Goal: Information Seeking & Learning: Learn about a topic

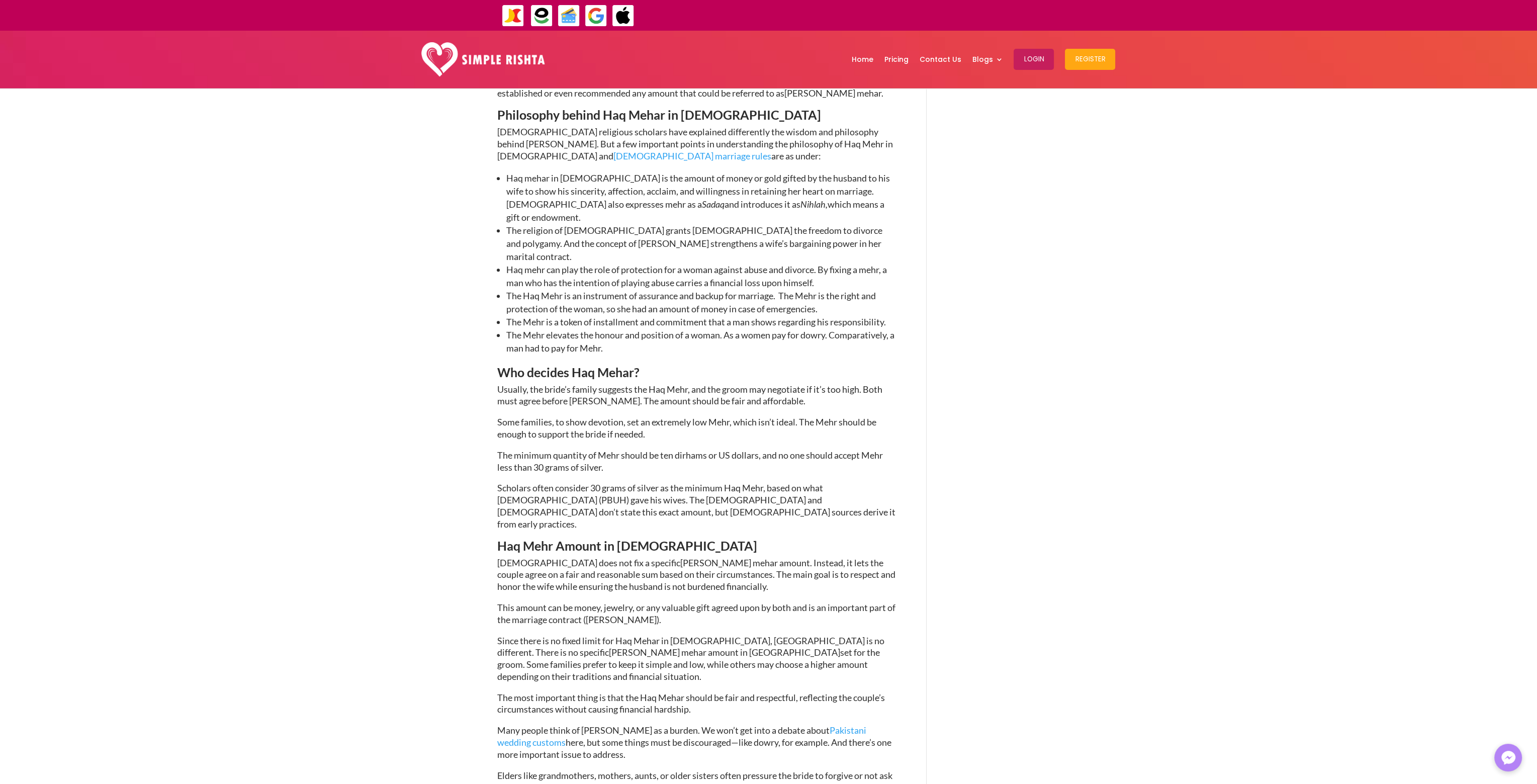
scroll to position [1106, 0]
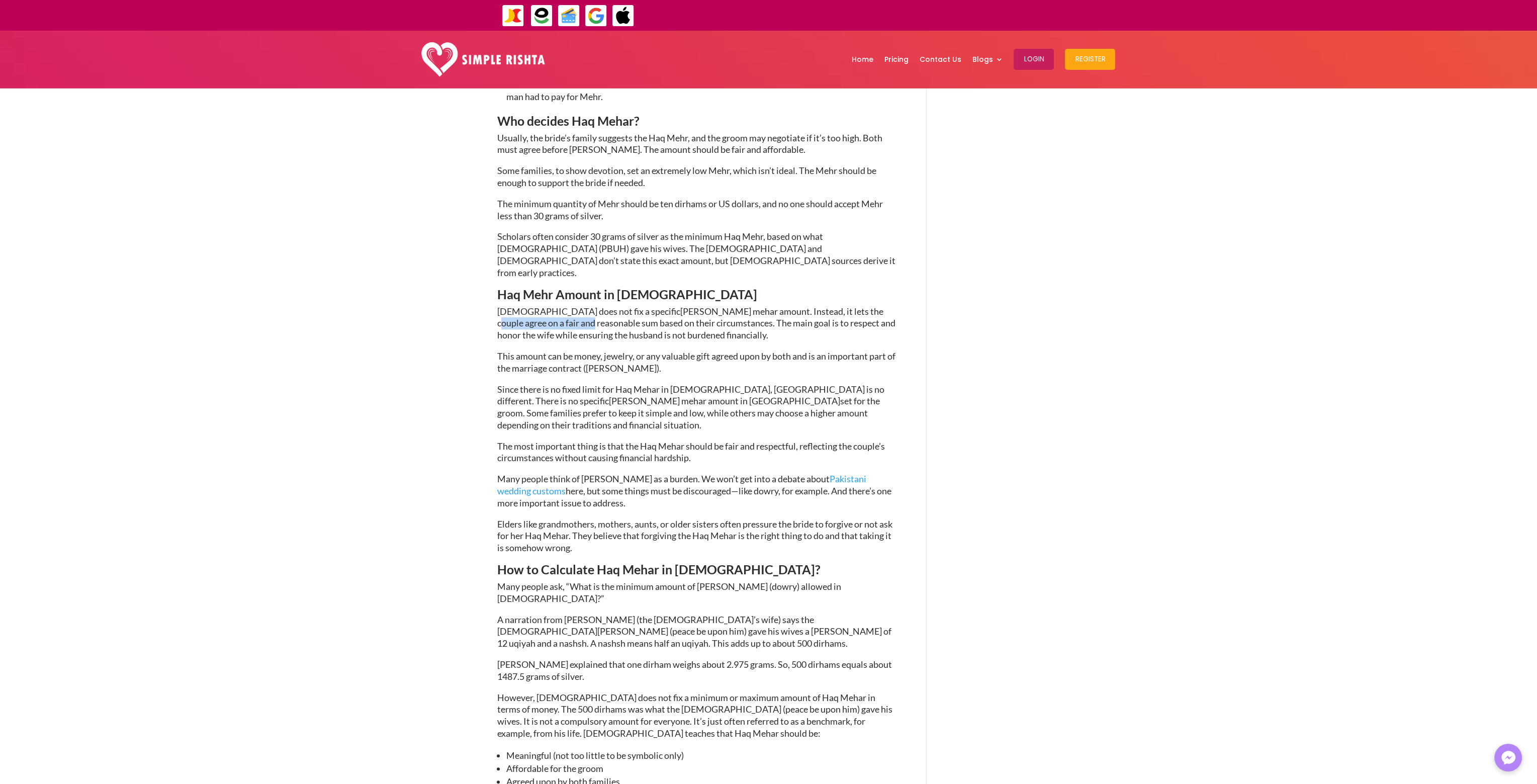
drag, startPoint x: 785, startPoint y: 225, endPoint x: 756, endPoint y: 221, distance: 29.3
click at [884, 306] on p "[DEMOGRAPHIC_DATA] does not fix a specific [PERSON_NAME] mehar amount . Instead…" at bounding box center [697, 328] width 400 height 45
drag, startPoint x: 537, startPoint y: 239, endPoint x: 686, endPoint y: 240, distance: 149.0
click at [686, 306] on span ". Instead, it lets the couple agree on a fair and reasonable sum based on their…" at bounding box center [696, 324] width 398 height 35
drag, startPoint x: 714, startPoint y: 240, endPoint x: 854, endPoint y: 244, distance: 140.1
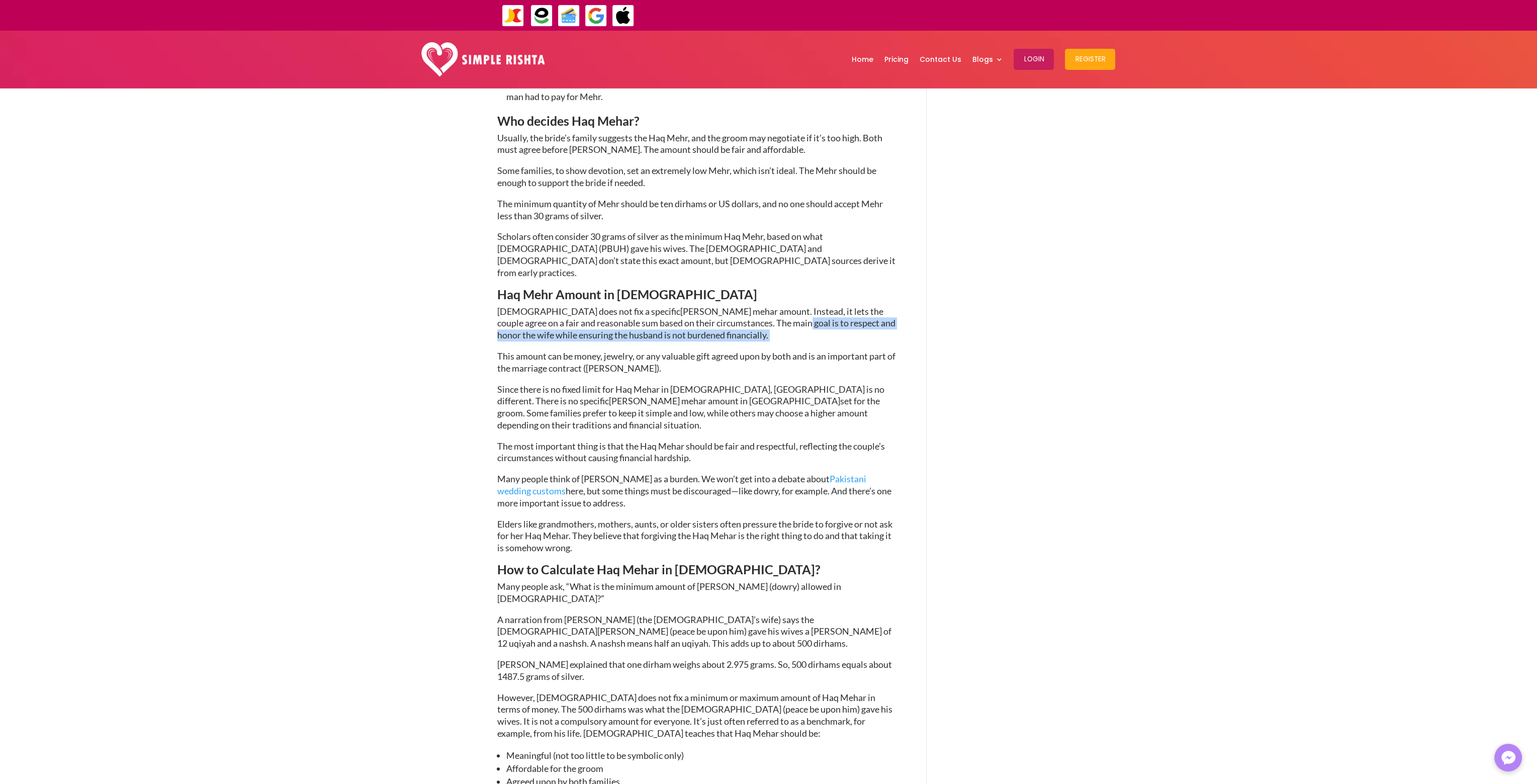
click at [854, 306] on p "[DEMOGRAPHIC_DATA] does not fix a specific [PERSON_NAME] mehar amount . Instead…" at bounding box center [697, 328] width 400 height 45
click at [713, 306] on p "[DEMOGRAPHIC_DATA] does not fix a specific [PERSON_NAME] mehar amount . Instead…" at bounding box center [697, 328] width 400 height 45
drag, startPoint x: 490, startPoint y: 553, endPoint x: 545, endPoint y: 561, distance: 55.6
click at [545, 561] on div "Haq Mehar in [DEMOGRAPHIC_DATA] and its Philosophy [DATE] | Marriage guidelines…" at bounding box center [768, 503] width 1537 height 3042
drag, startPoint x: 832, startPoint y: 554, endPoint x: 863, endPoint y: 555, distance: 31.0
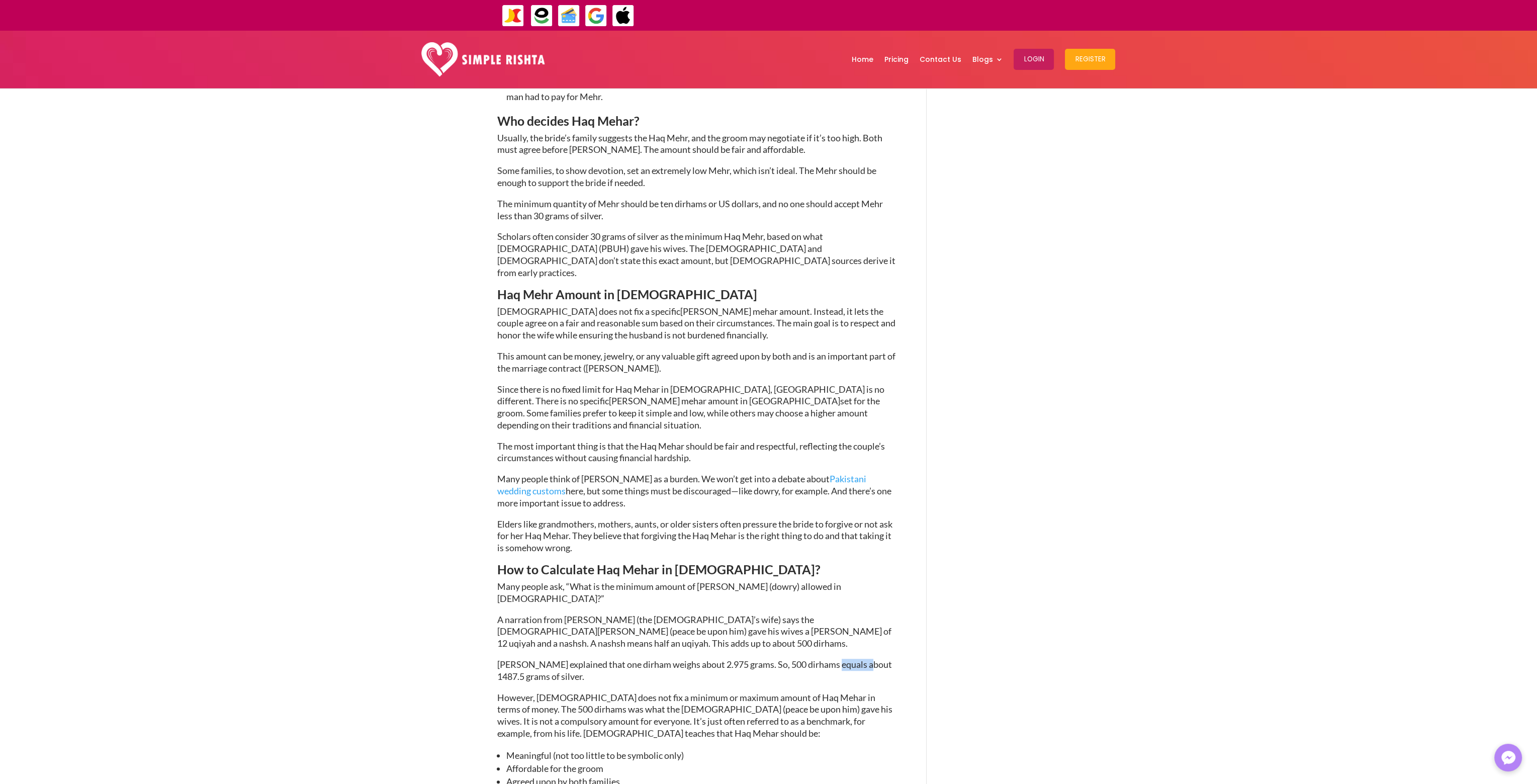
click at [863, 659] on span "[PERSON_NAME] explained that one dirham weighs about 2.975 grams. So, 500 dirha…" at bounding box center [694, 670] width 394 height 23
